Goal: Transaction & Acquisition: Book appointment/travel/reservation

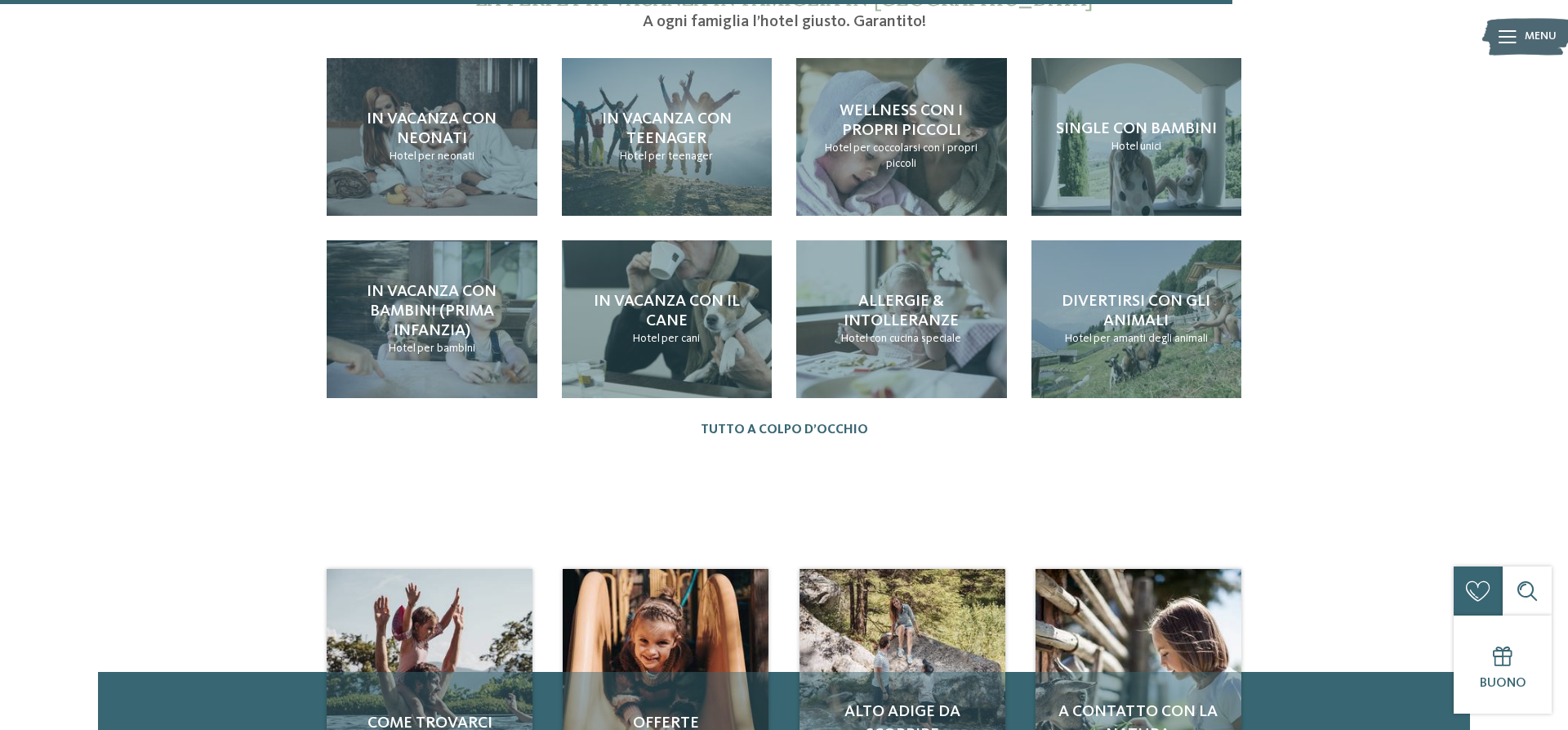
scroll to position [2251, 0]
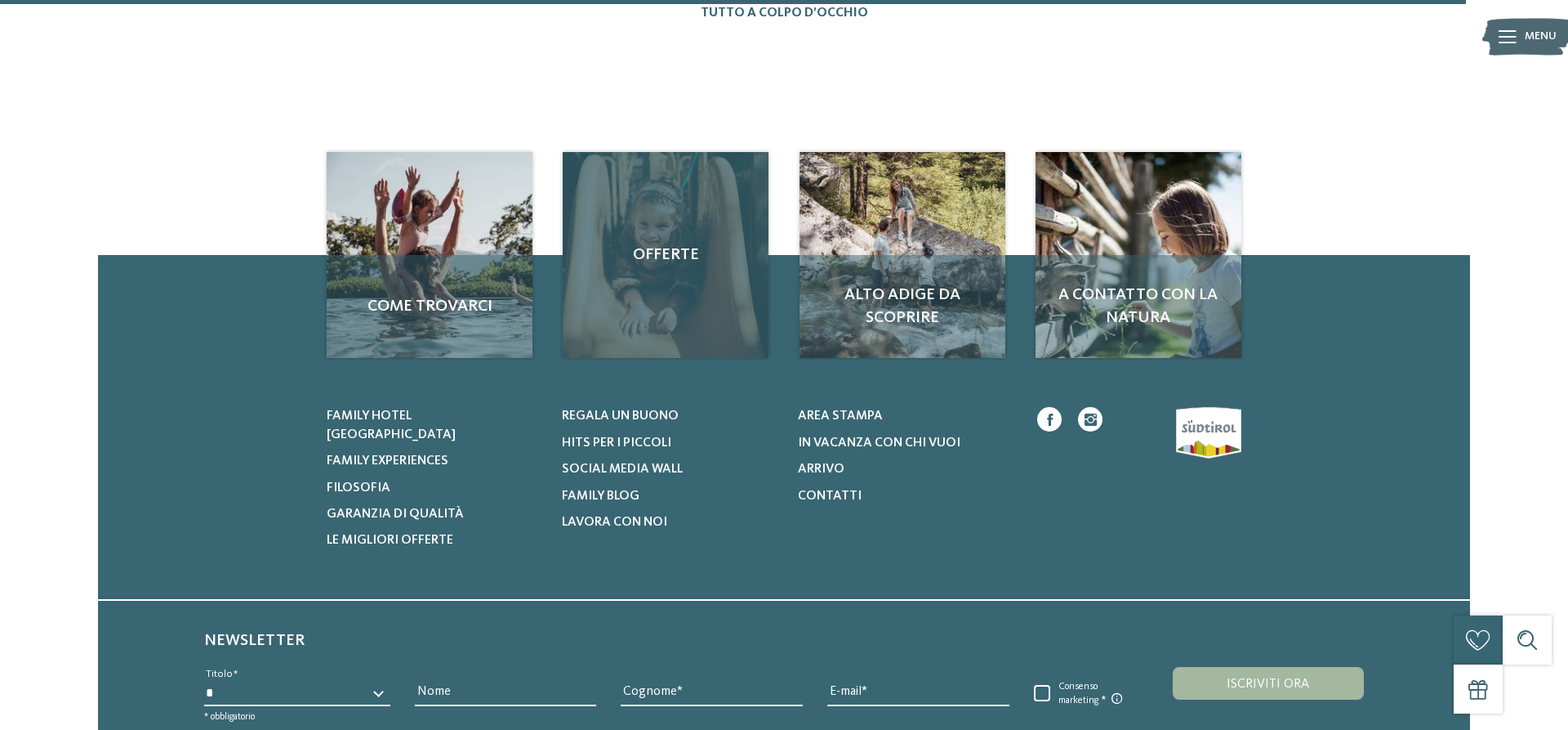
click at [659, 281] on div "Offerte" at bounding box center [665, 255] width 206 height 206
click at [649, 243] on span "Offerte" at bounding box center [665, 254] width 173 height 23
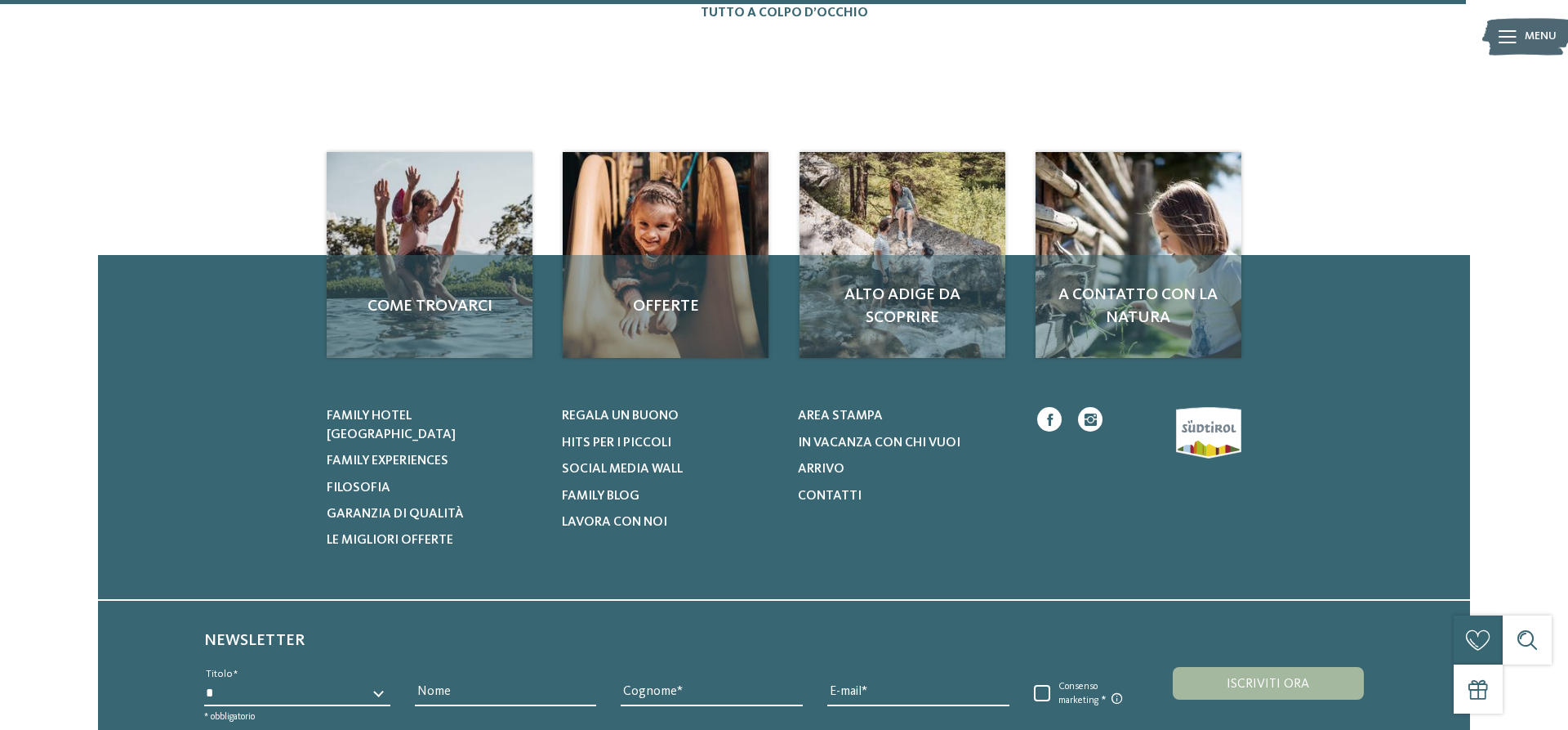
scroll to position [2407, 0]
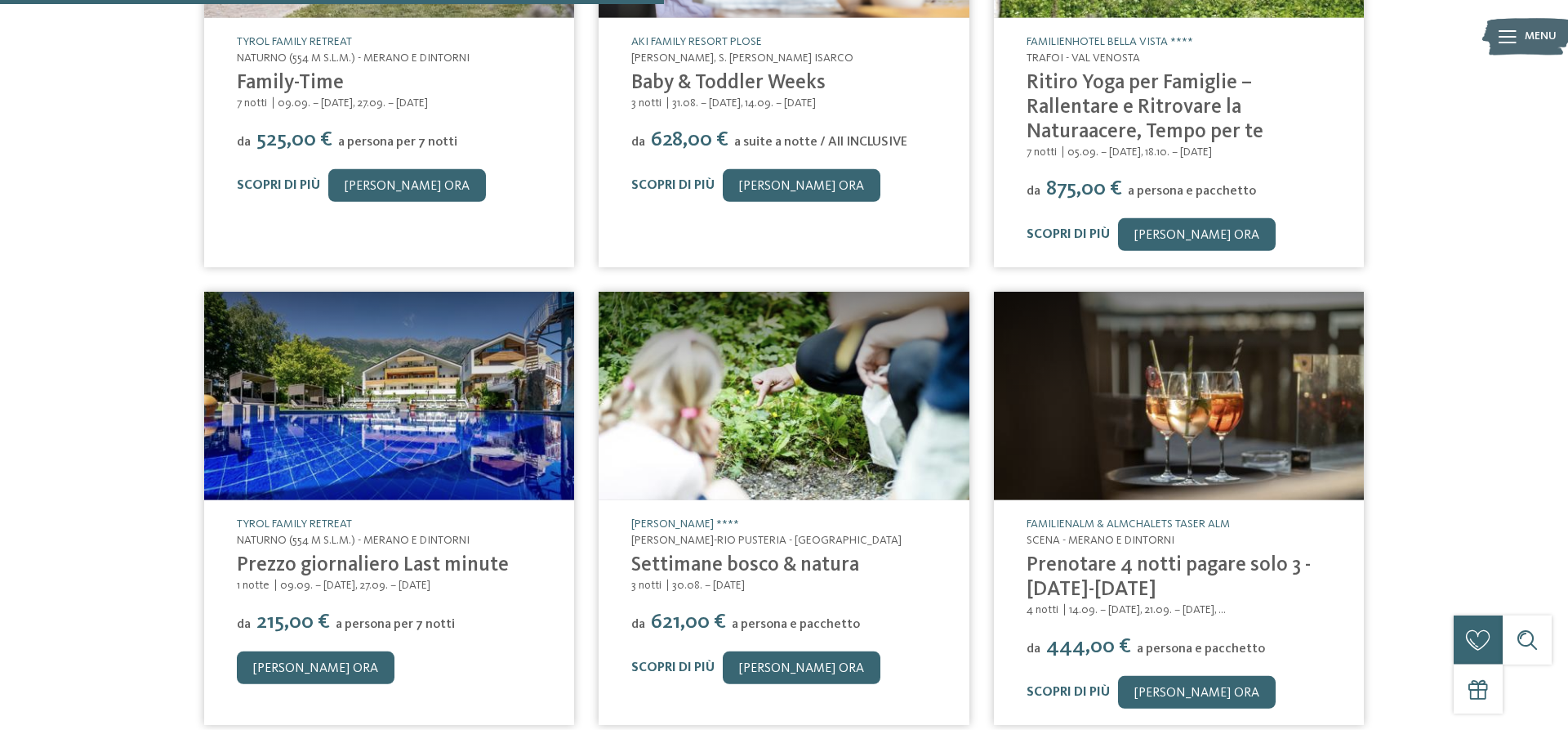
scroll to position [667, 0]
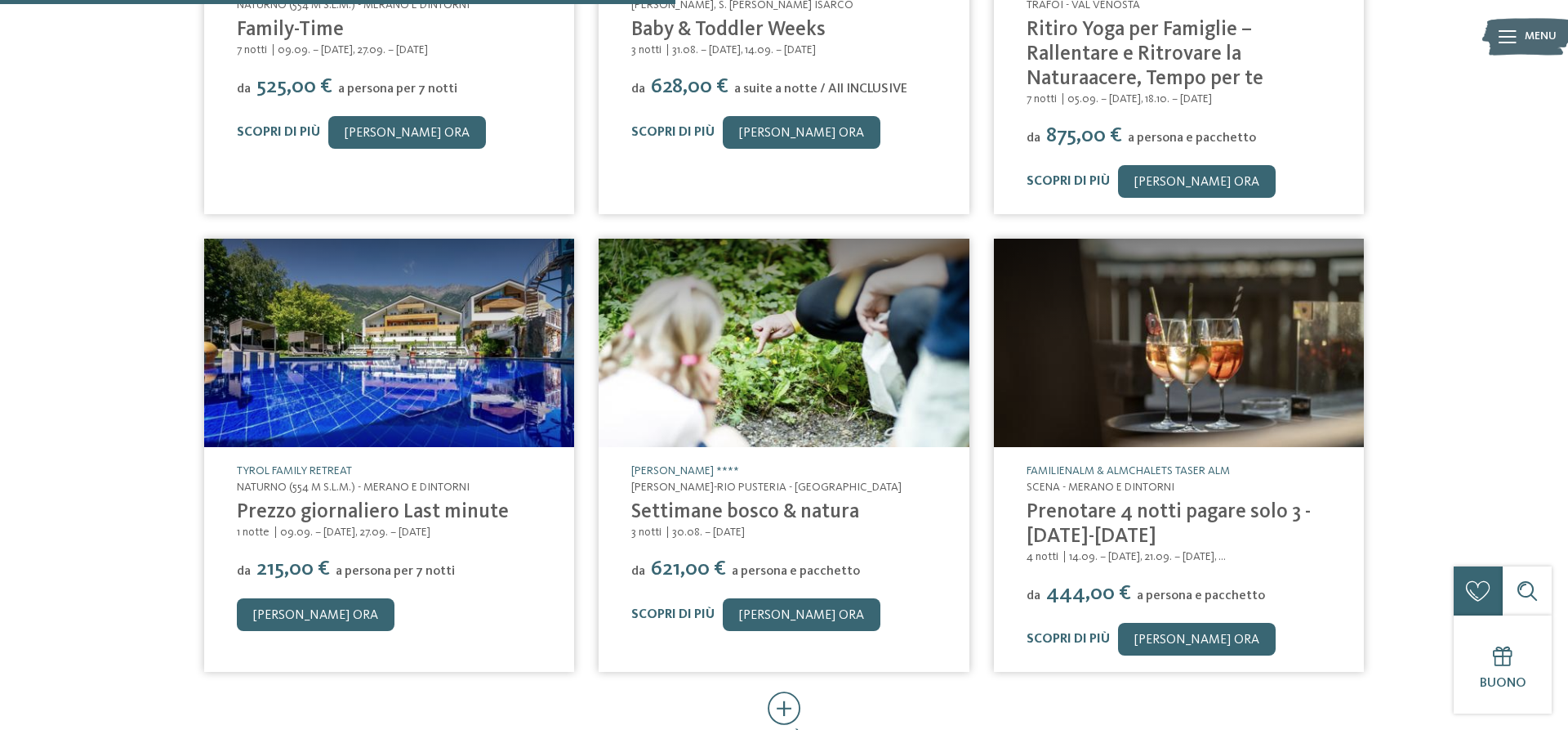
click at [290, 502] on link "Prezzo giornaliero Last minute" at bounding box center [373, 512] width 272 height 20
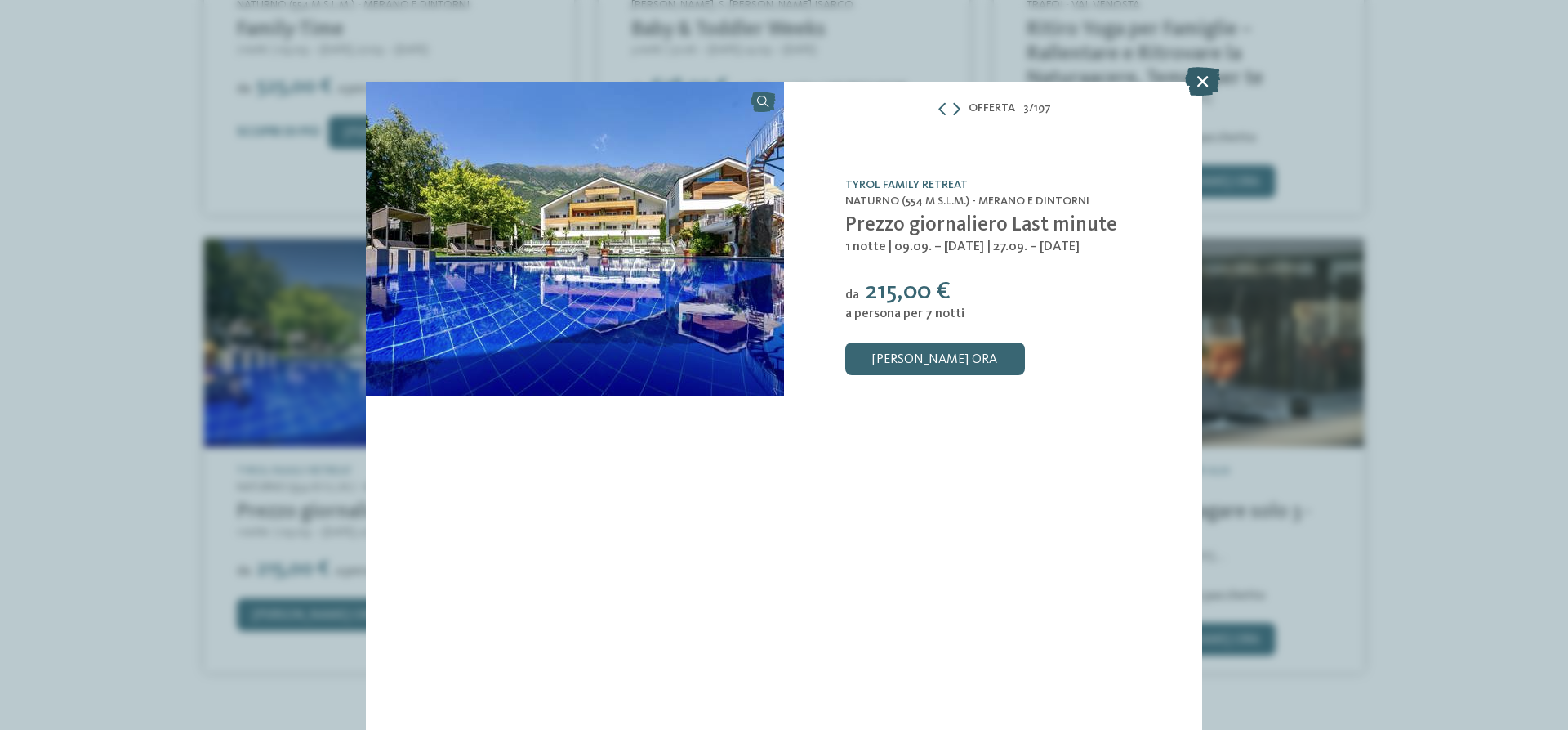
click at [1200, 76] on icon at bounding box center [1203, 81] width 35 height 29
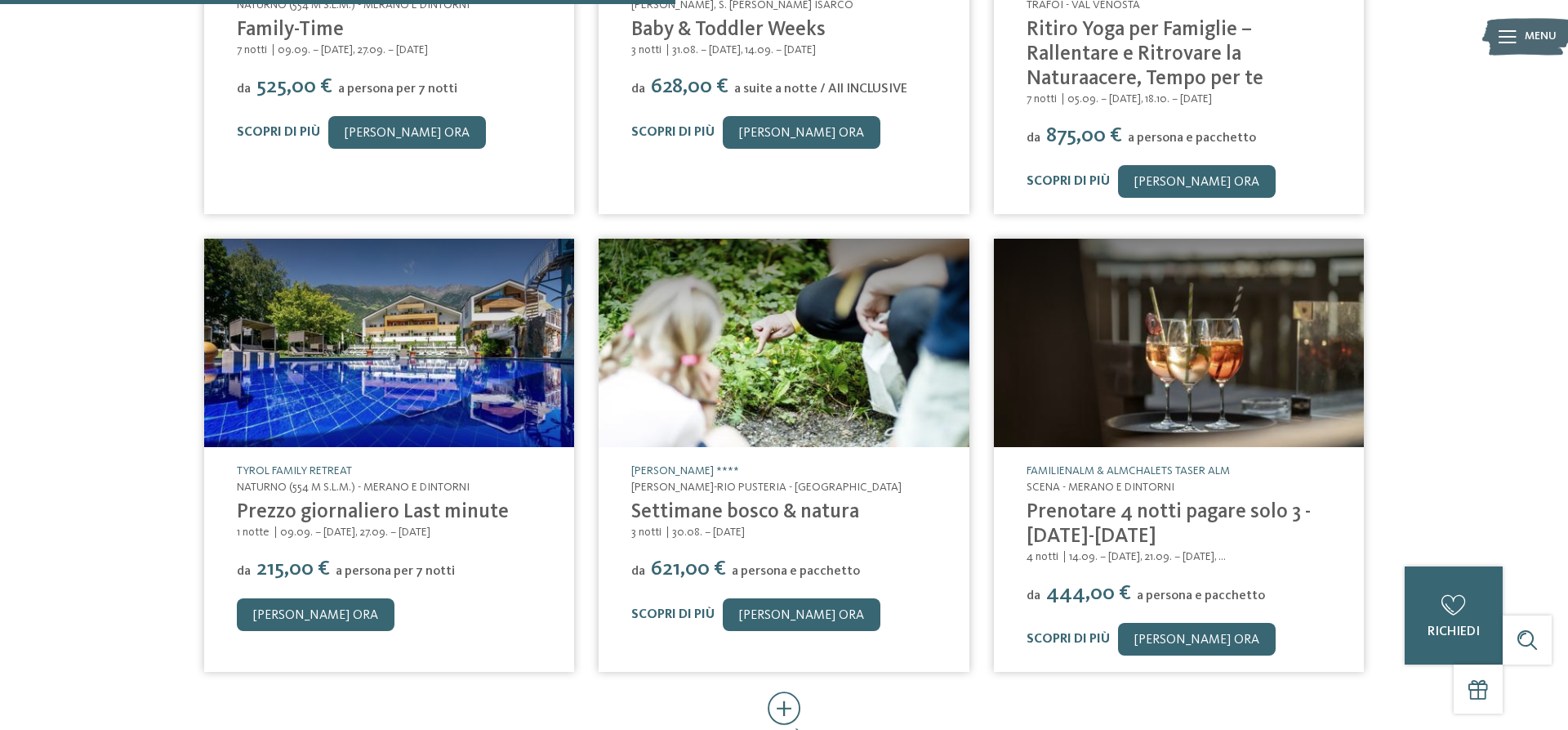
click at [393, 502] on link "Prezzo giornaliero Last minute" at bounding box center [373, 512] width 272 height 20
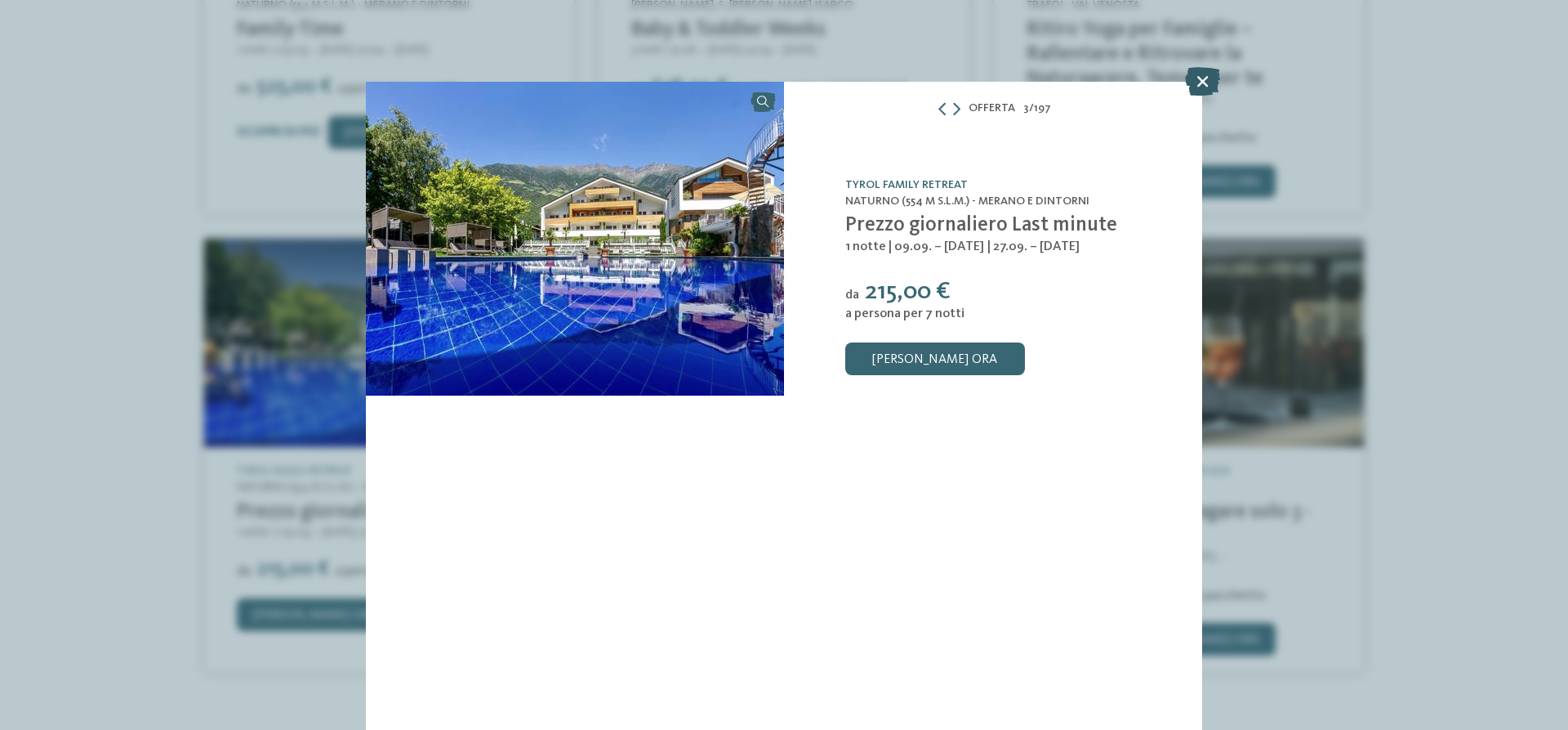
click at [1198, 82] on icon at bounding box center [1203, 81] width 35 height 29
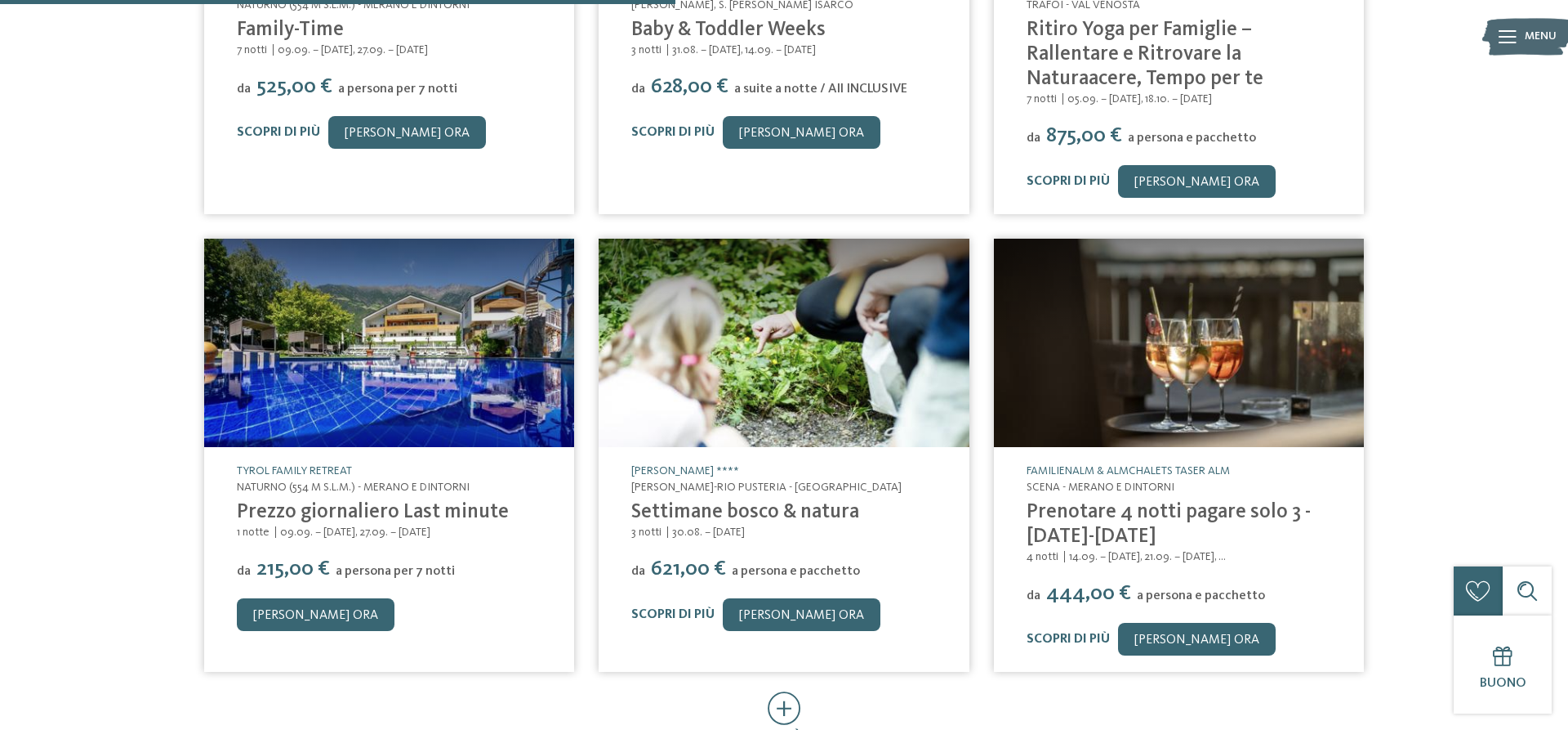
click at [1061, 503] on h4 "Prenotare 4 notti pagare solo 3 - [DATE]-[DATE]" at bounding box center [1179, 525] width 305 height 49
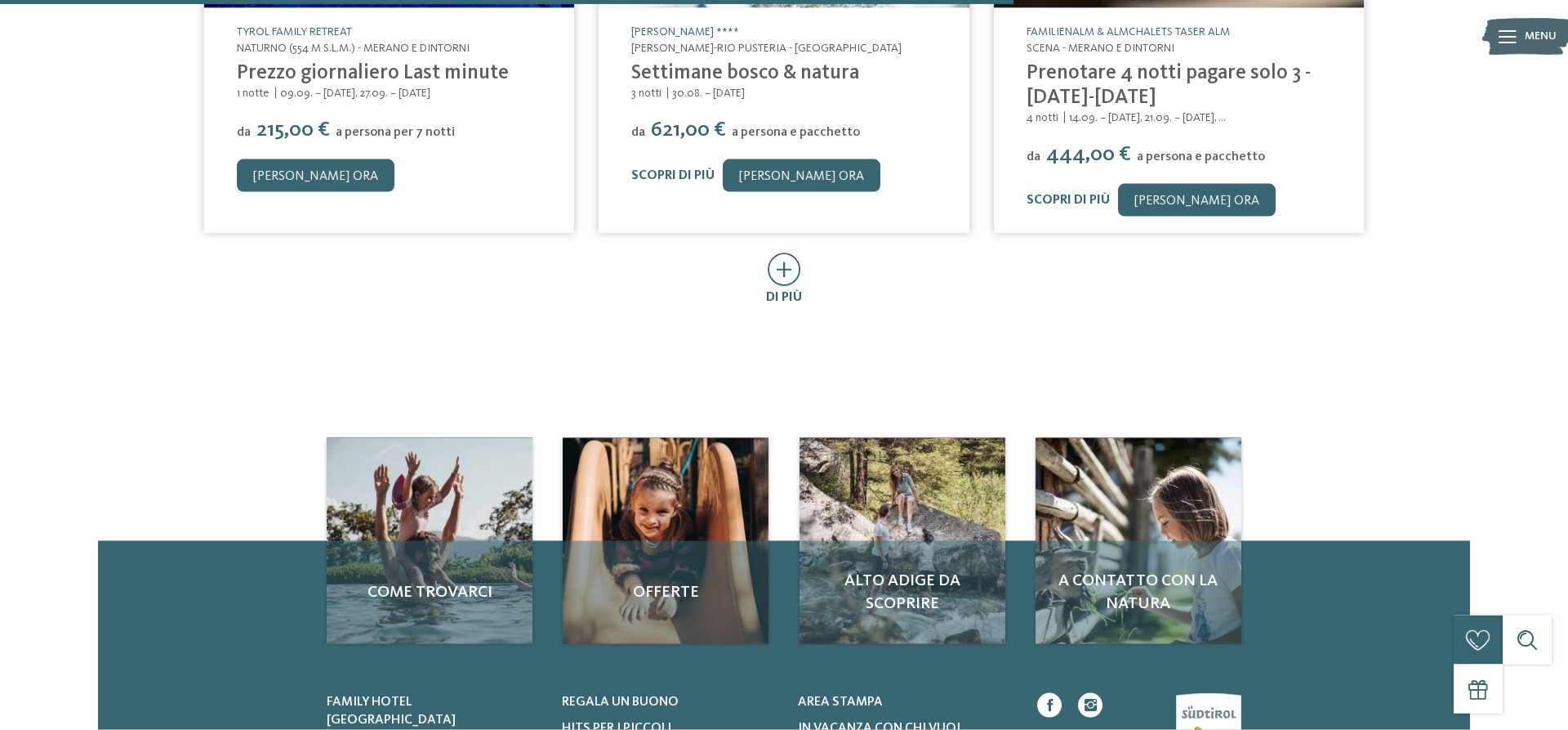
scroll to position [1250, 0]
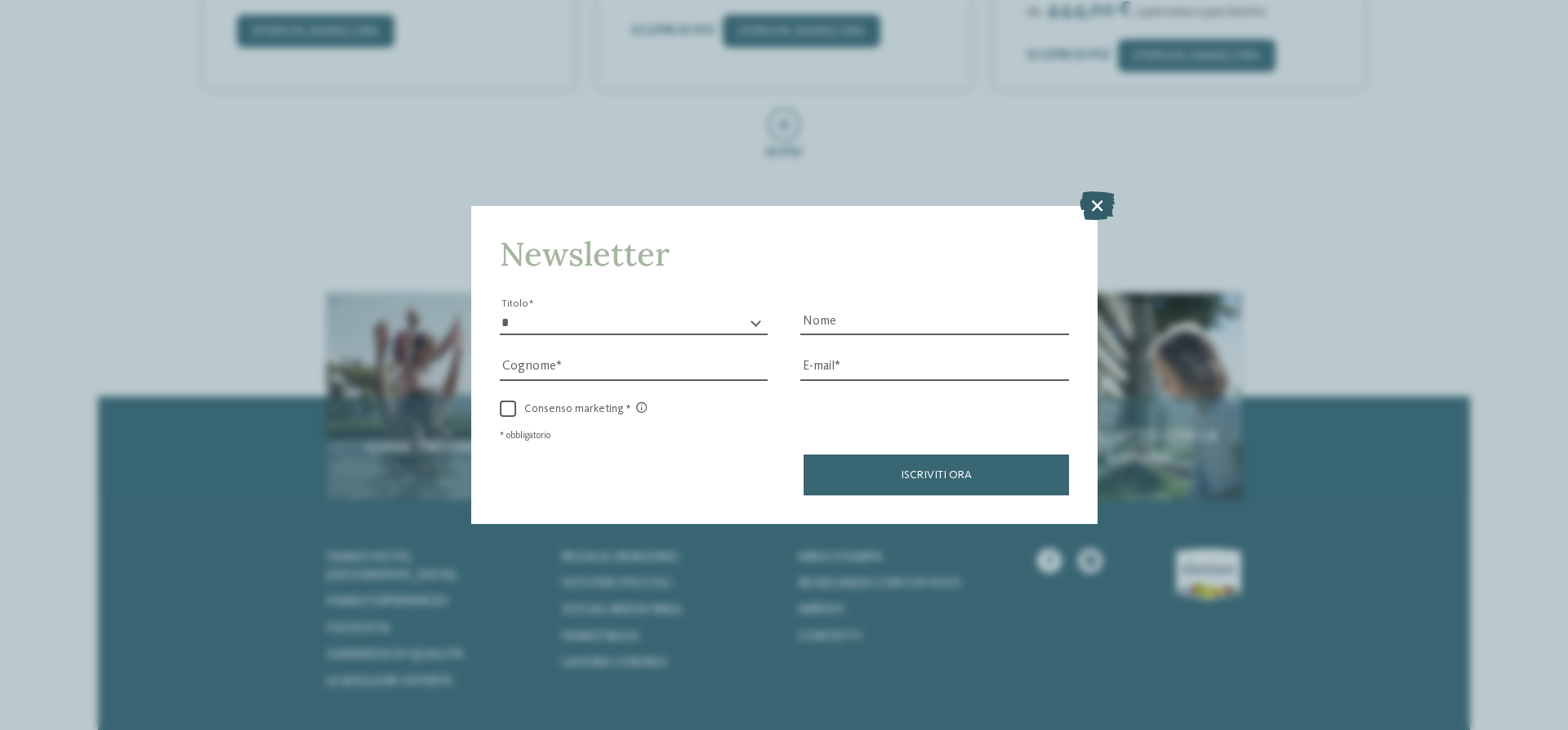
click at [1101, 210] on icon at bounding box center [1098, 205] width 35 height 29
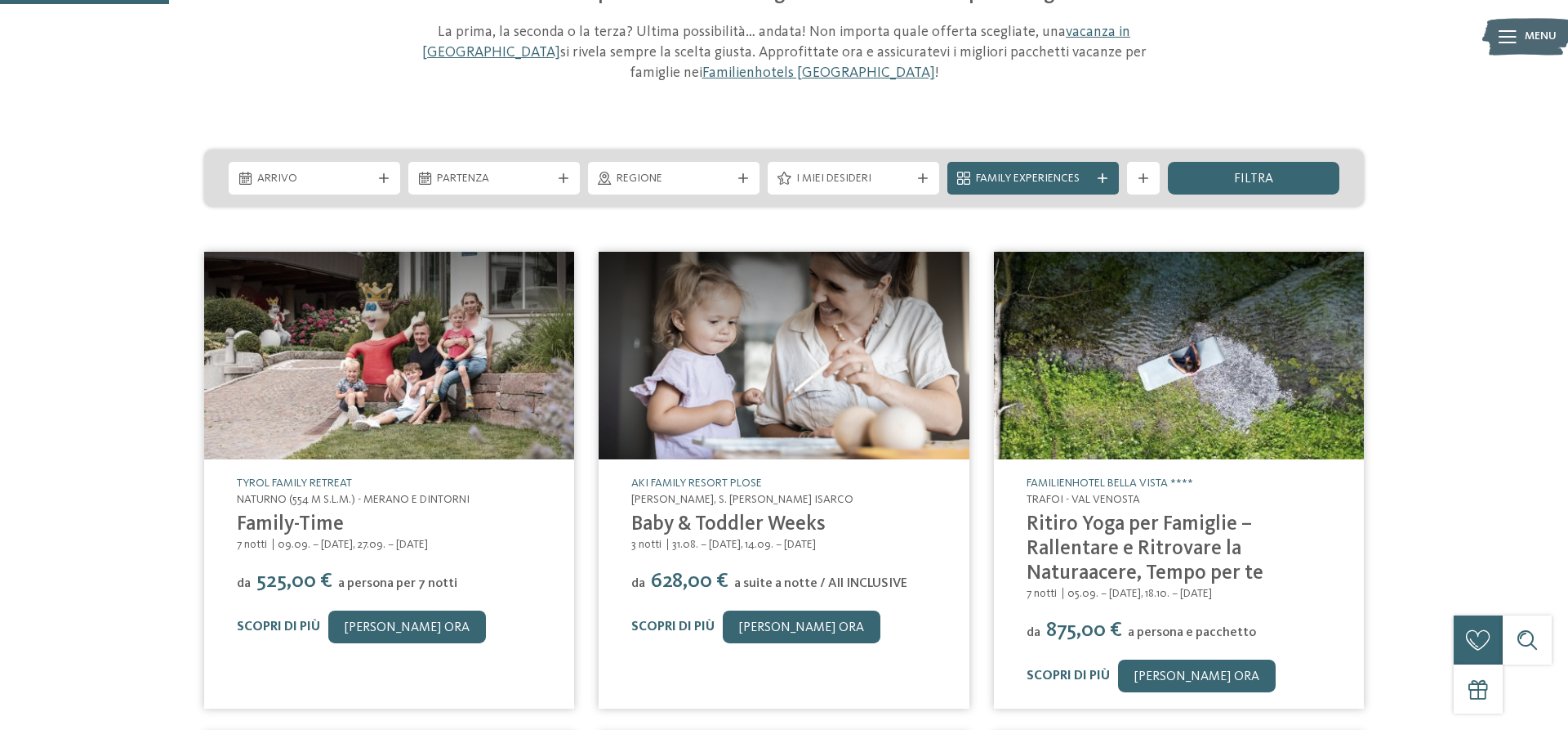
scroll to position [166, 0]
